Goal: Use online tool/utility: Utilize a website feature to perform a specific function

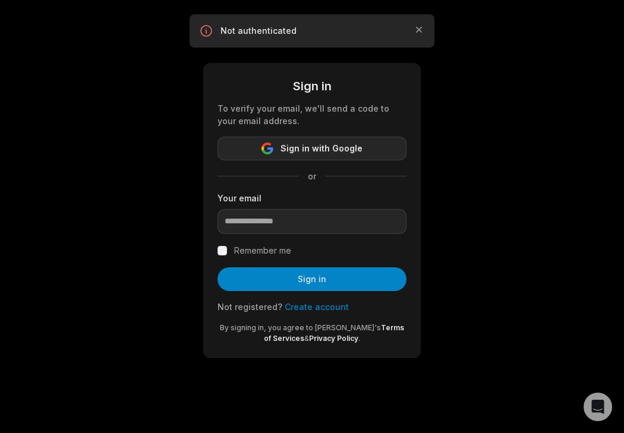
click at [299, 146] on span "Sign in with Google" at bounding box center [322, 148] width 82 height 14
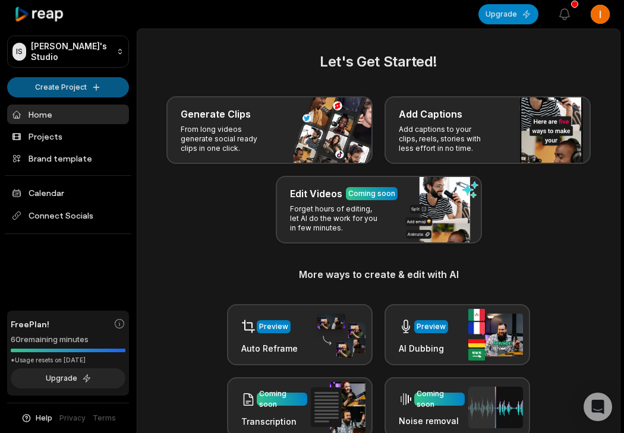
click at [72, 83] on html "IS Idriss's Studio Create Project Home Projects Brand template Calendar Connect…" at bounding box center [312, 216] width 624 height 433
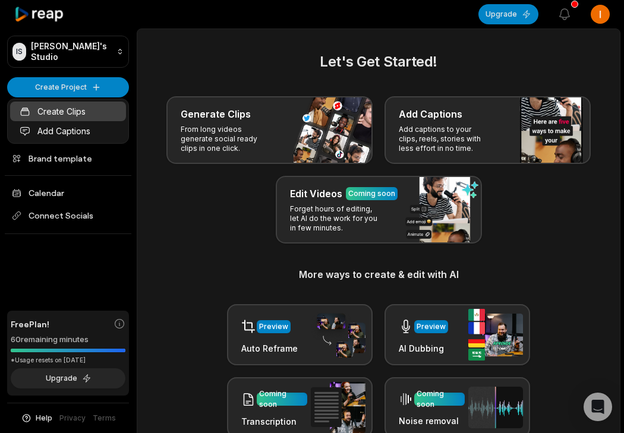
click at [77, 109] on link "Create Clips" at bounding box center [68, 112] width 116 height 20
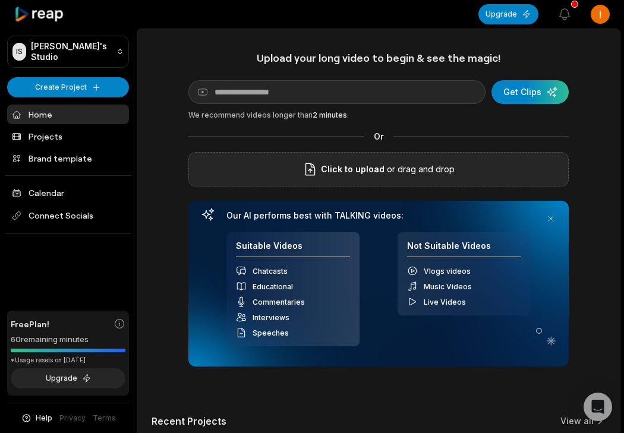
click at [287, 172] on div "Click to upload or drag and drop" at bounding box center [378, 169] width 380 height 34
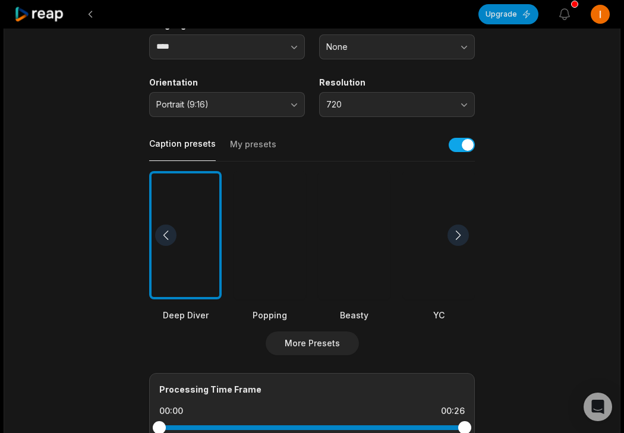
scroll to position [180, 0]
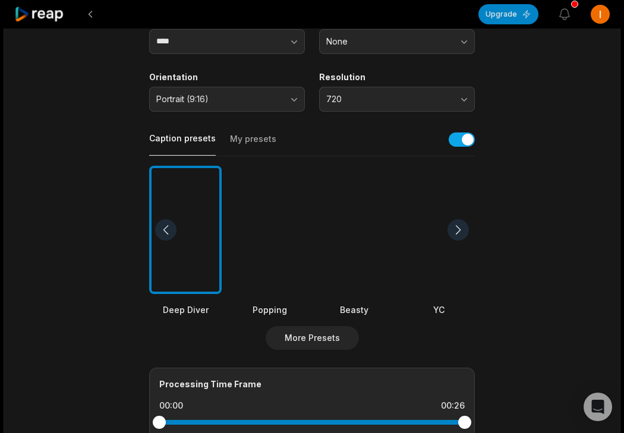
click at [357, 235] on div at bounding box center [354, 230] width 73 height 129
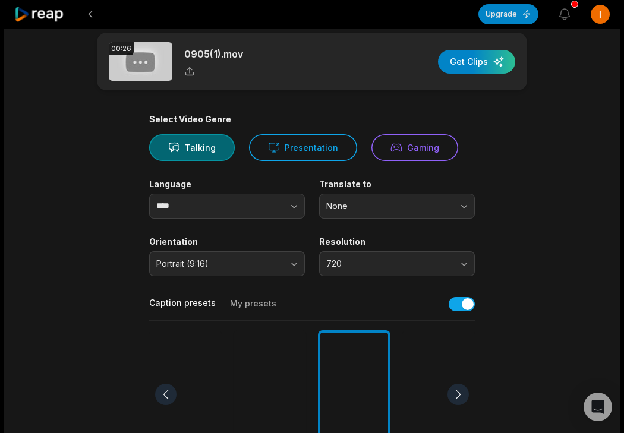
scroll to position [0, 0]
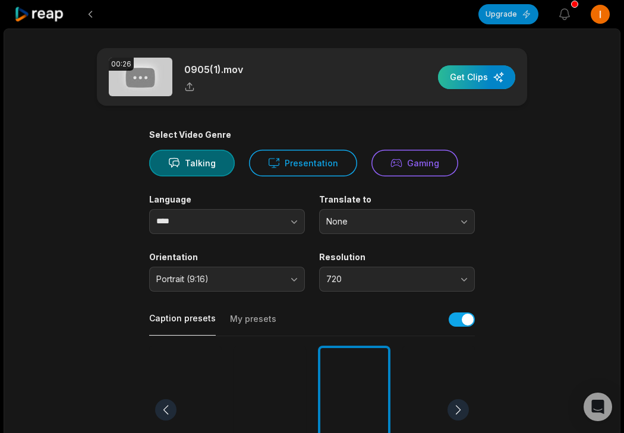
click at [483, 73] on div "button" at bounding box center [476, 77] width 77 height 24
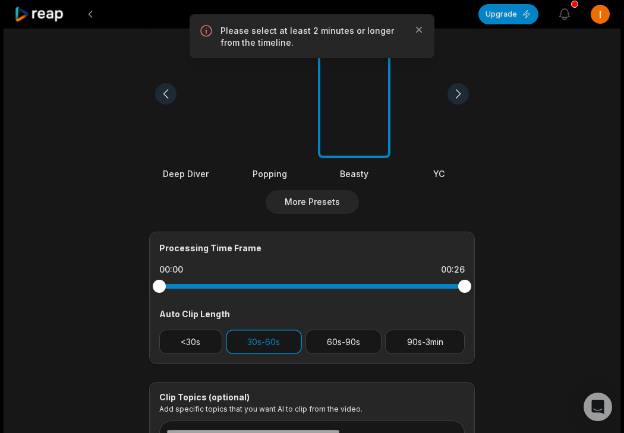
scroll to position [319, 0]
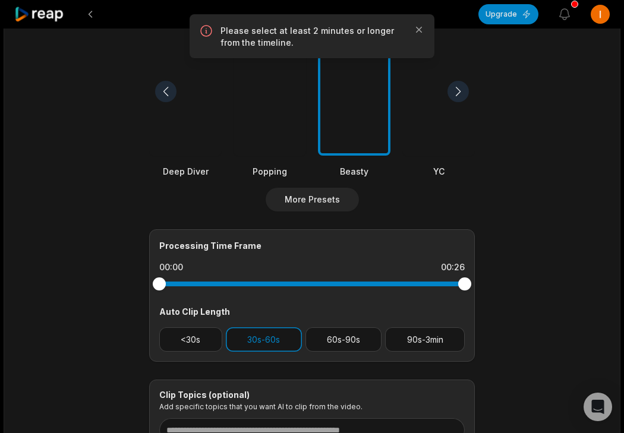
click at [197, 356] on div "Processing Time Frame 00:00 00:26 Auto Clip Length <30s 30s-60s 60s-90s 90s-3min" at bounding box center [312, 295] width 326 height 133
click at [191, 344] on button "<30s" at bounding box center [190, 340] width 63 height 24
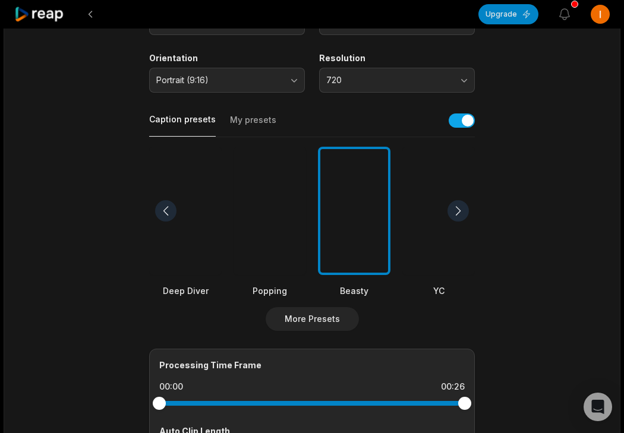
scroll to position [0, 0]
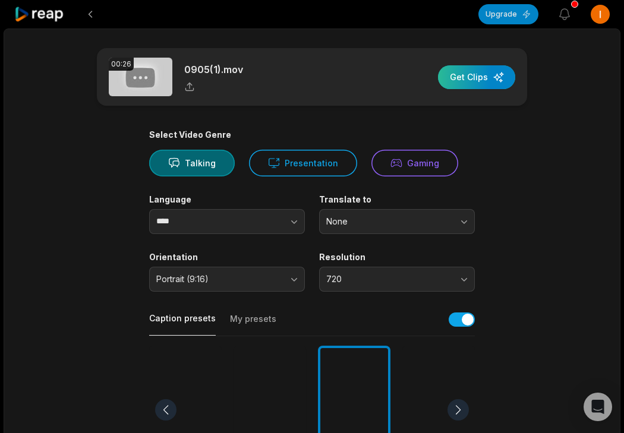
click at [476, 81] on div "button" at bounding box center [476, 77] width 77 height 24
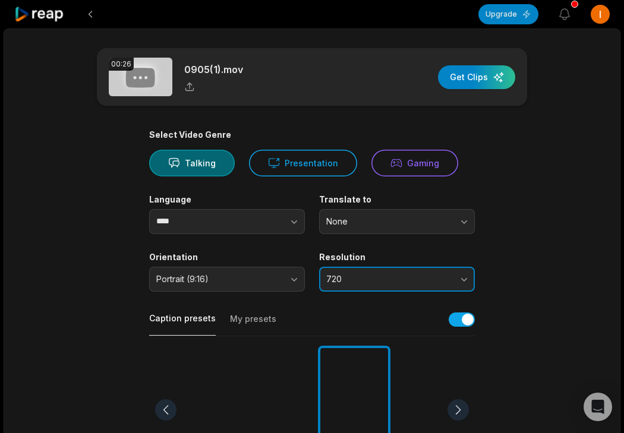
click at [334, 282] on span "720" at bounding box center [388, 279] width 125 height 11
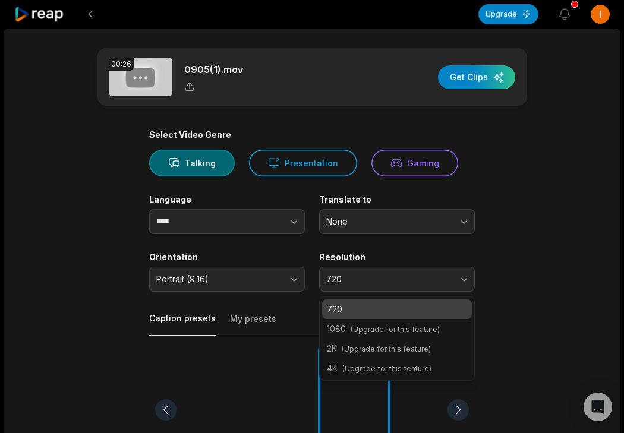
click at [347, 109] on main "00:26 0905(1).mov Get Clips Select Video Genre Talking Presentation Gaming Lang…" at bounding box center [311, 409] width 575 height 723
